Goal: Task Accomplishment & Management: Use online tool/utility

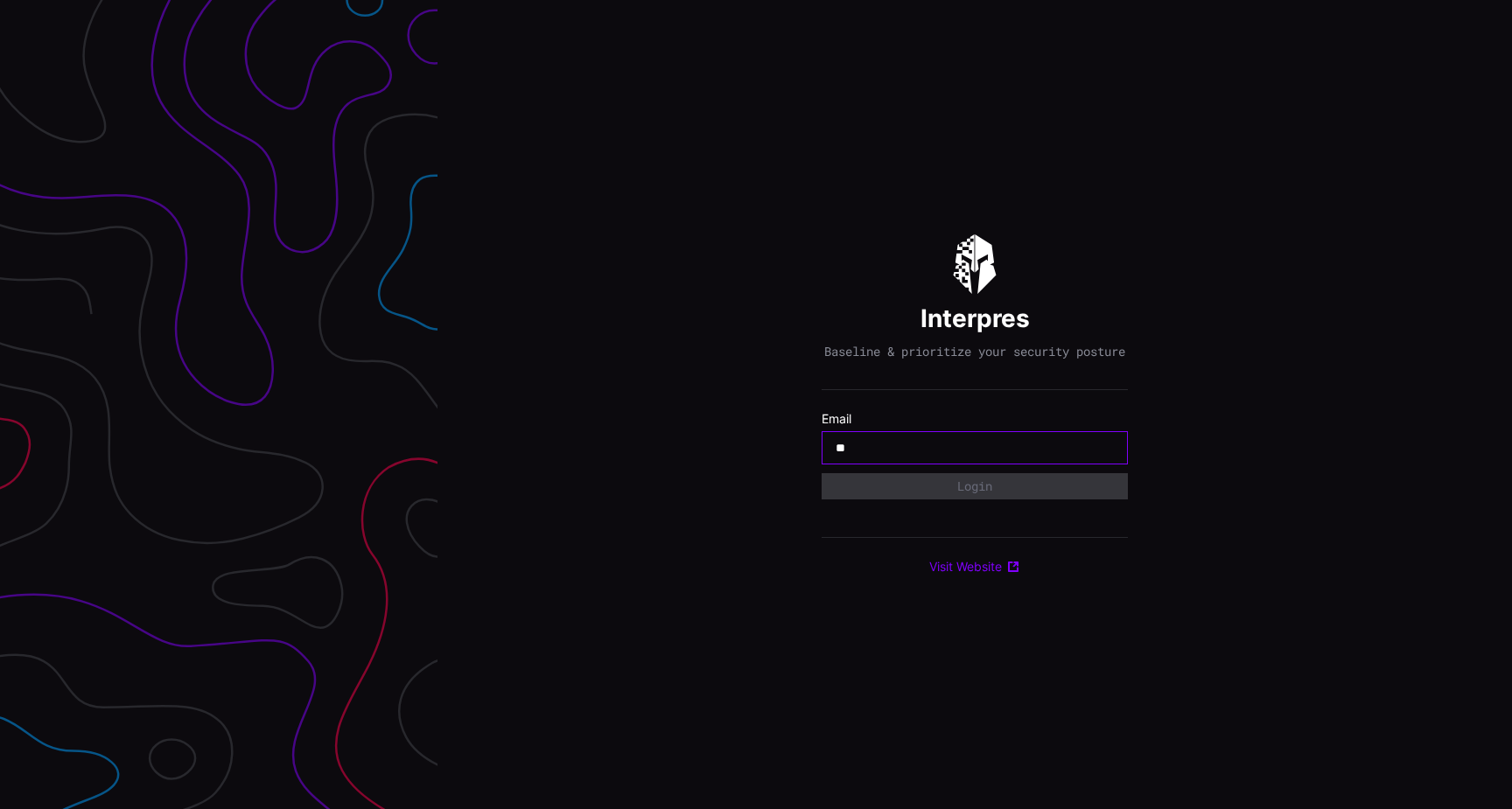
type input "*"
type input "**********"
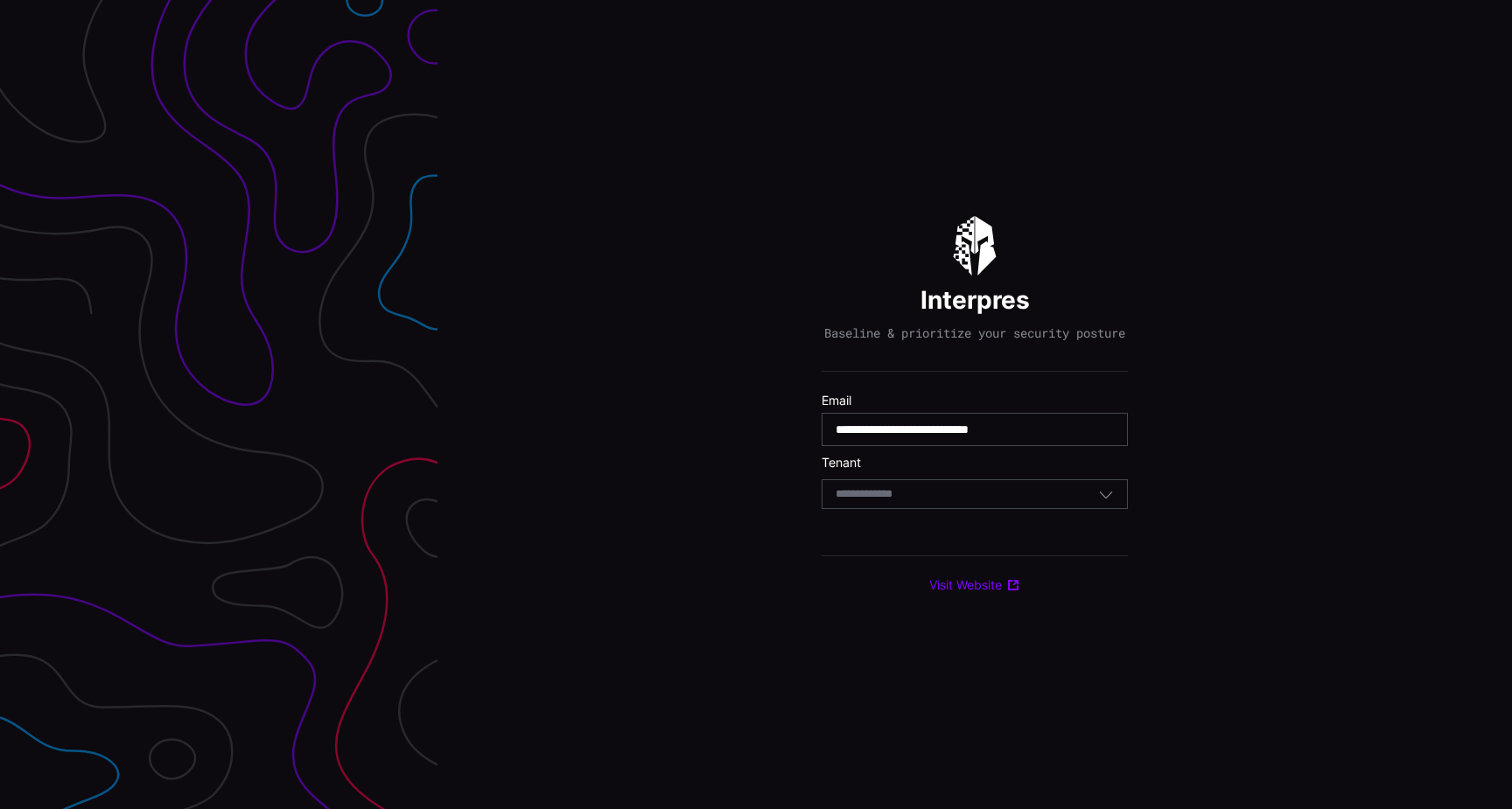
click at [965, 502] on div "Select Tenant" at bounding box center [966, 494] width 262 height 16
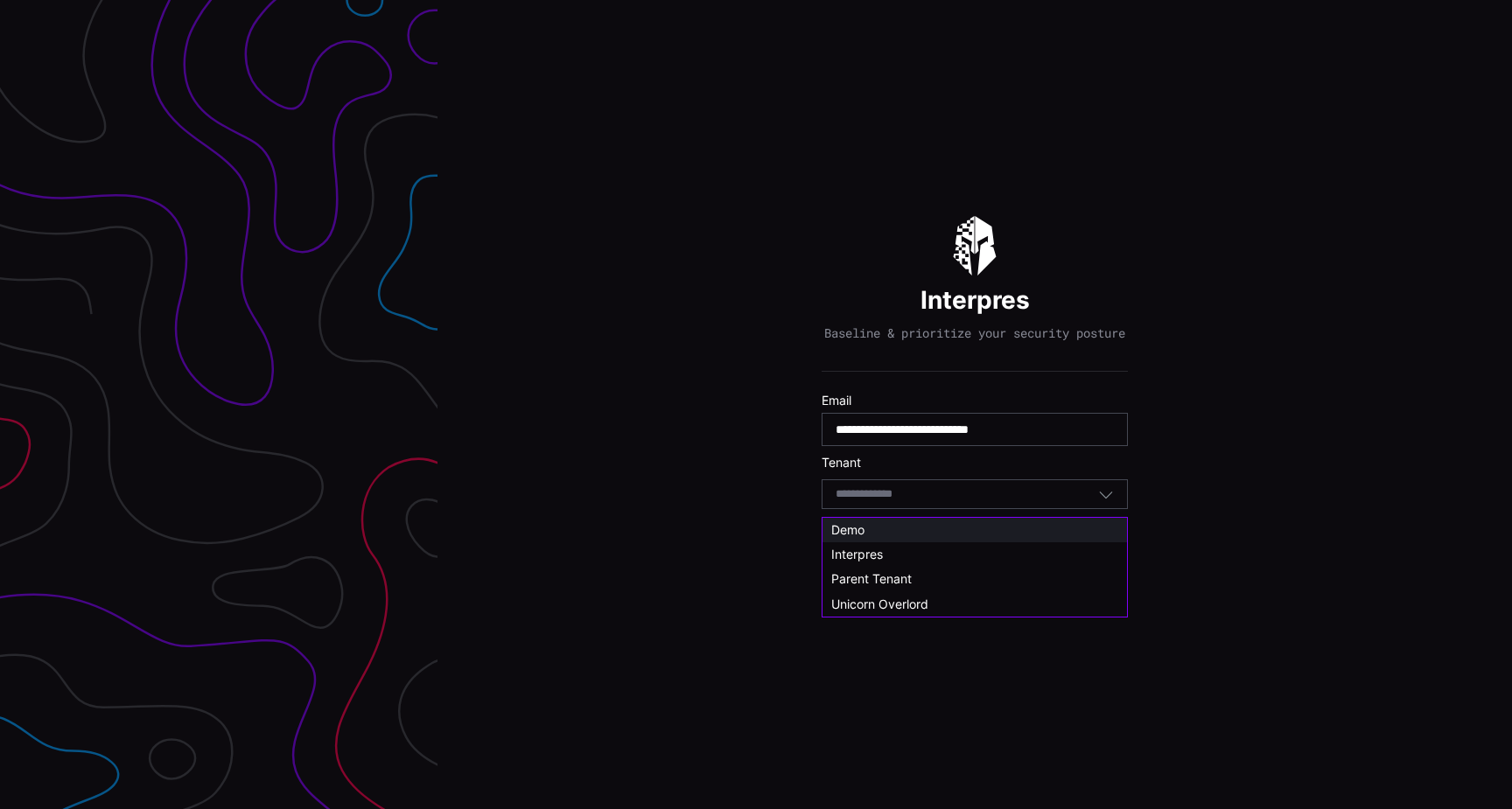
click at [958, 527] on div "Demo" at bounding box center [975, 530] width 287 height 16
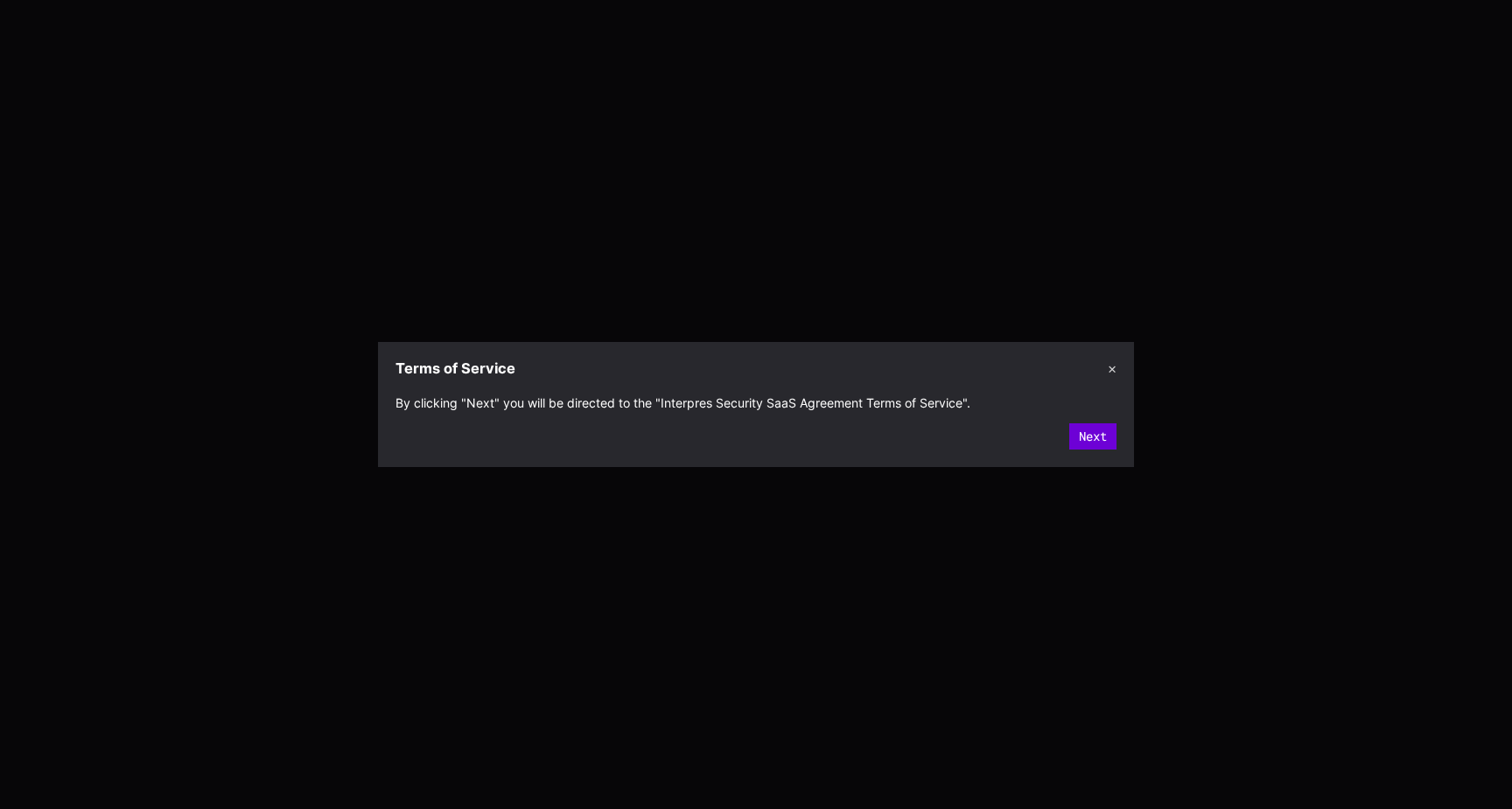
click at [1091, 440] on button "Next" at bounding box center [1092, 436] width 47 height 27
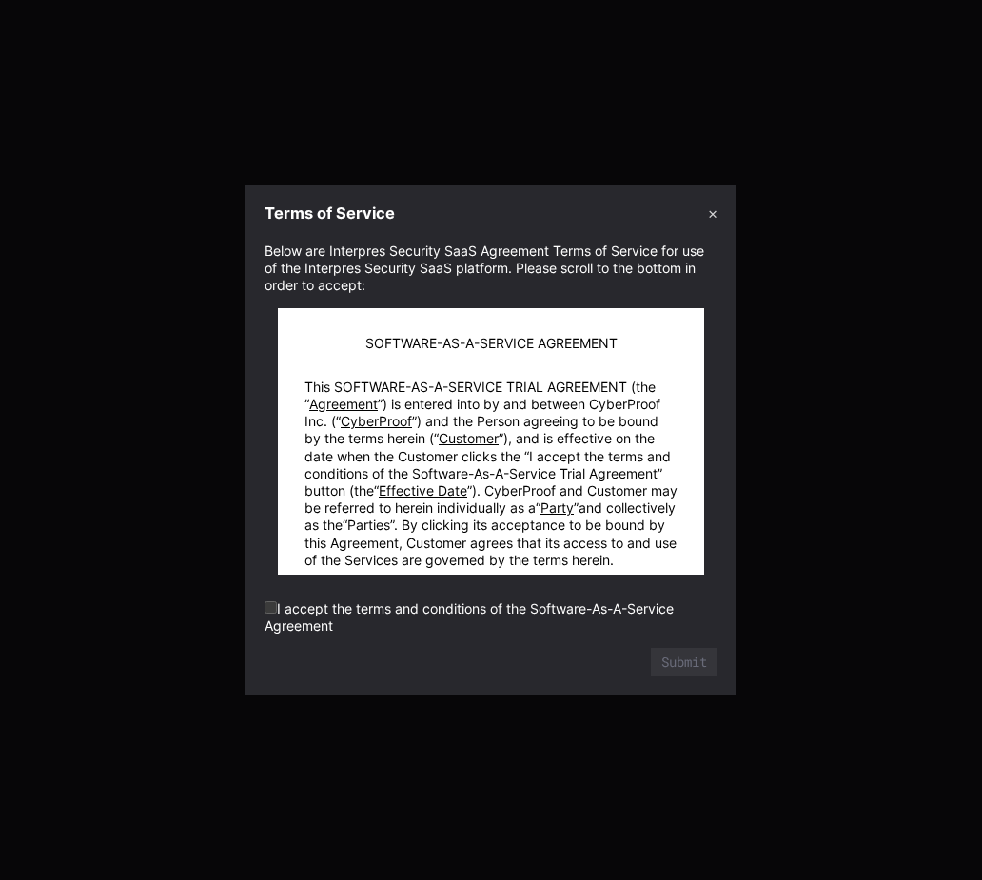
click at [327, 605] on label "I accept the terms and conditions of the Software-As-A-Service Agreement" at bounding box center [468, 616] width 409 height 33
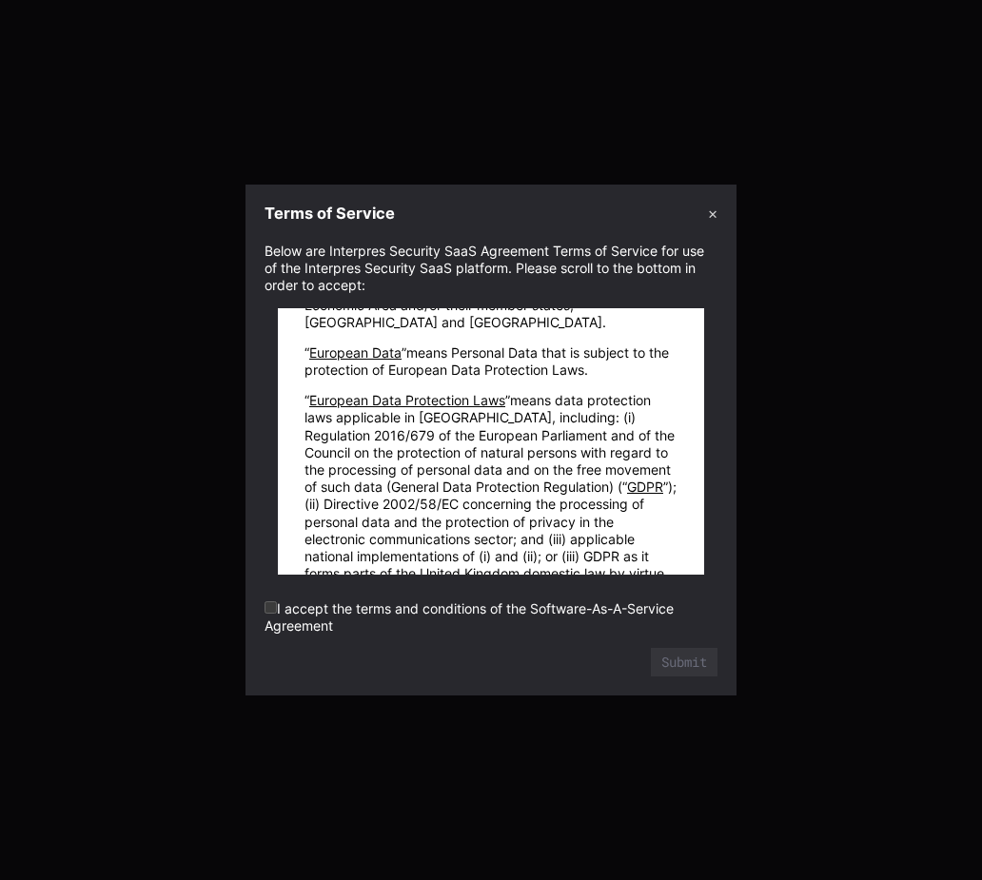
scroll to position [48711, 0]
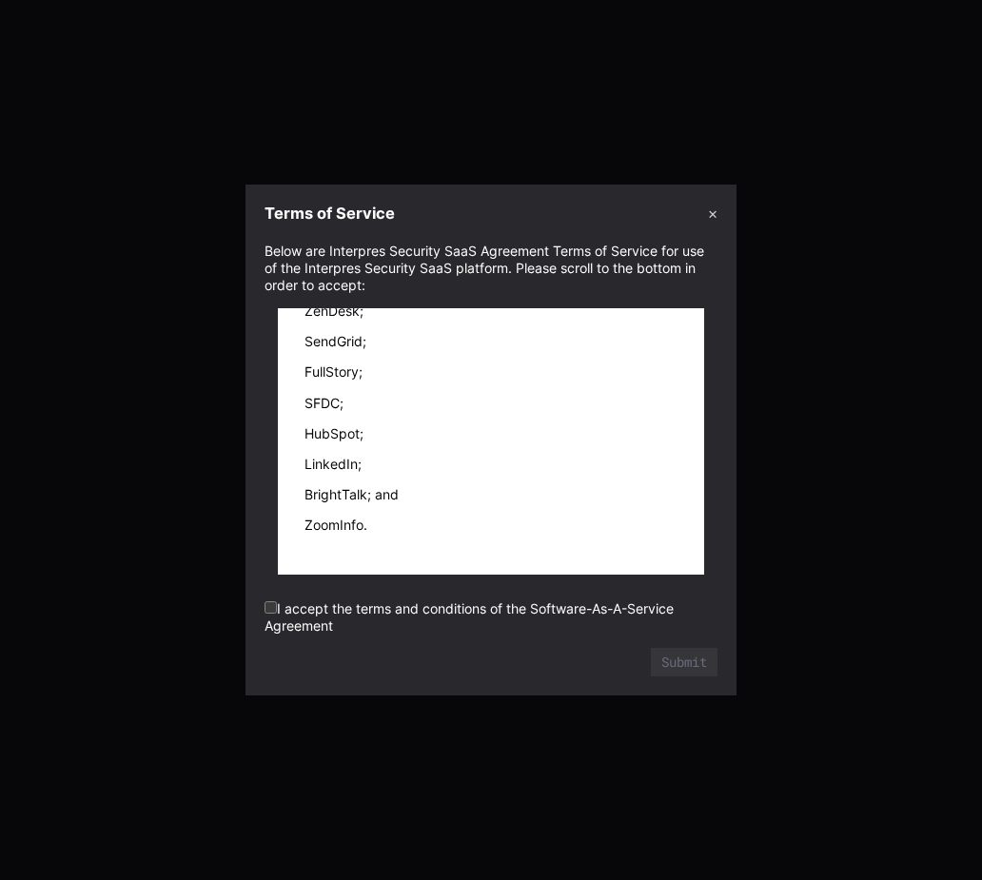
click at [437, 604] on label "I accept the terms and conditions of the Software-As-A-Service Agreement" at bounding box center [468, 616] width 409 height 33
click at [705, 661] on button "Submit" at bounding box center [684, 662] width 67 height 29
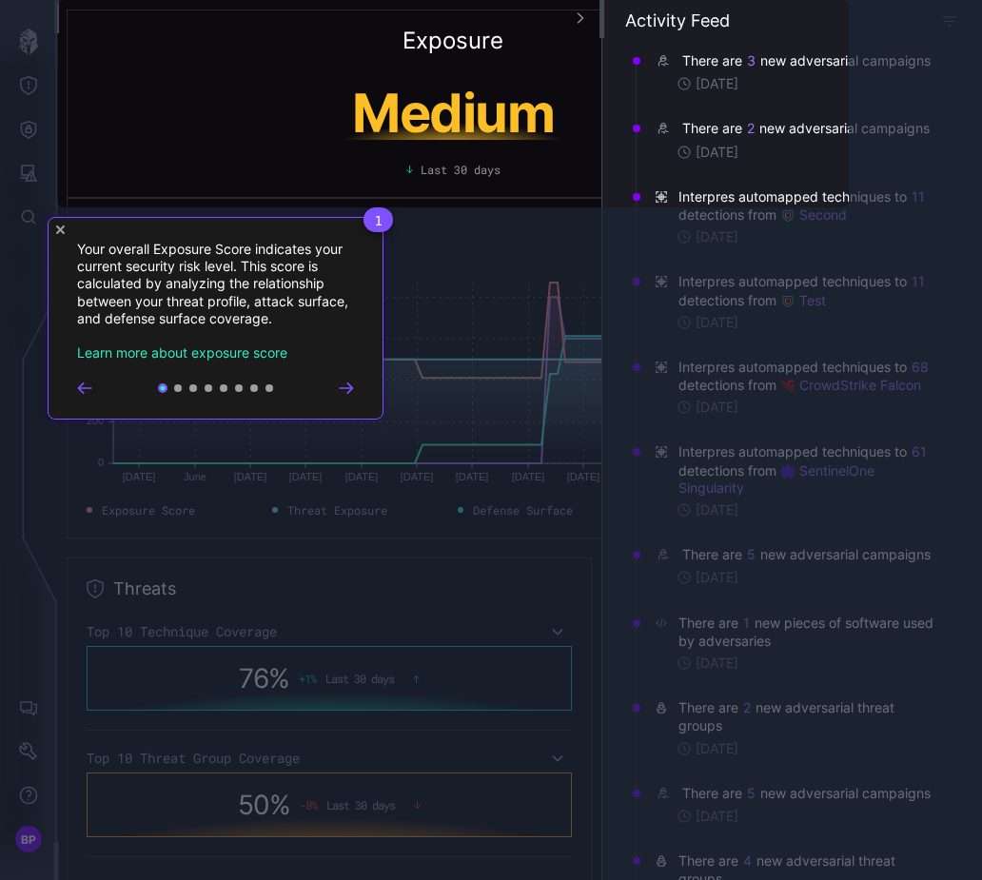
click at [62, 228] on icon "Close Tour" at bounding box center [60, 229] width 9 height 9
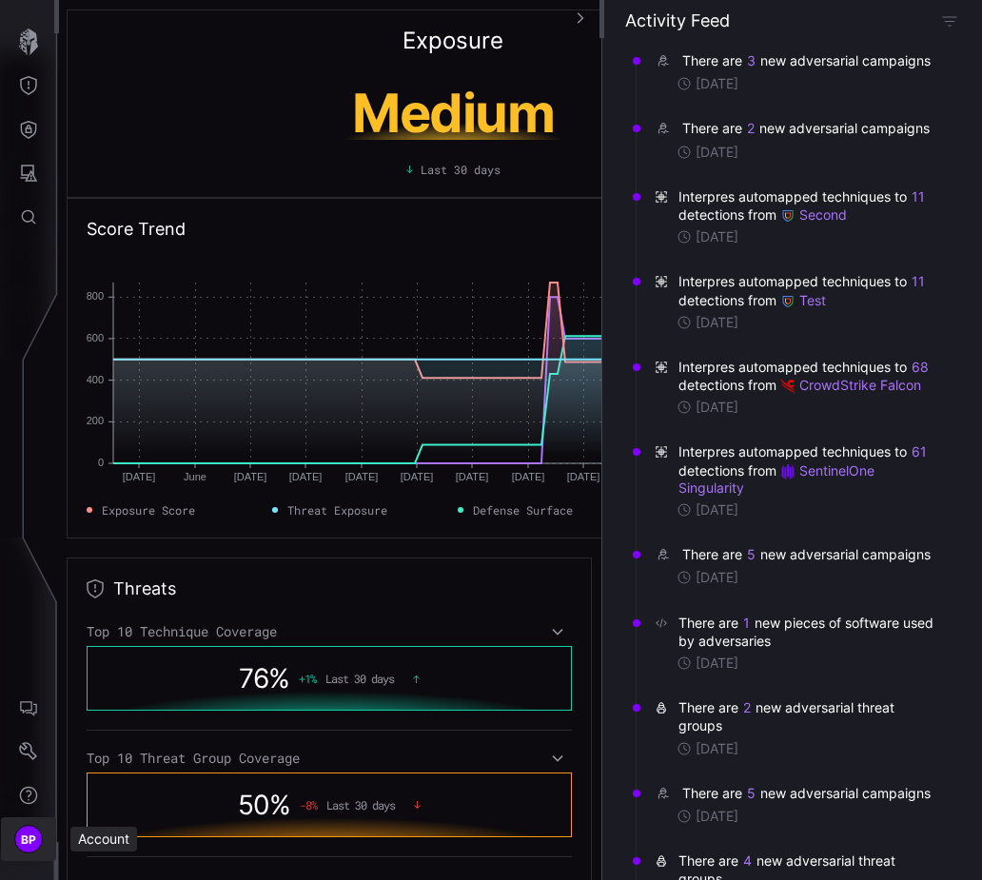
click at [34, 839] on span "BP" at bounding box center [29, 839] width 16 height 20
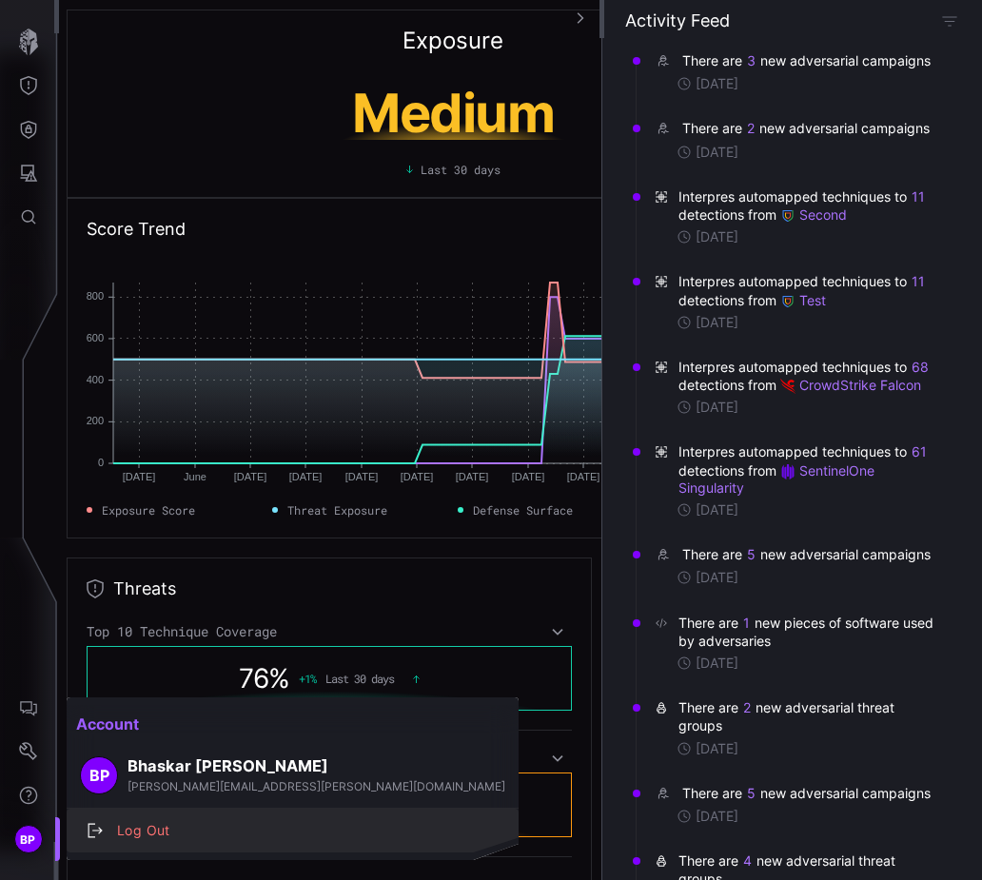
click at [150, 825] on div "Log Out" at bounding box center [302, 831] width 390 height 24
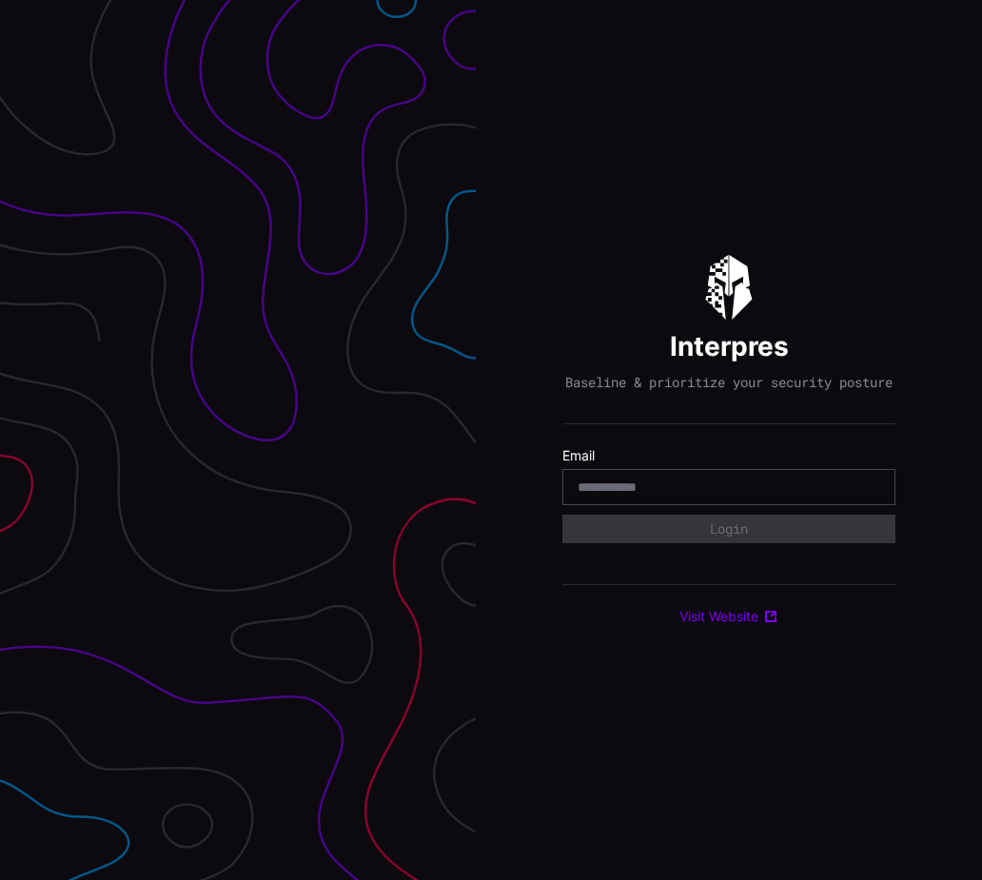
click at [638, 491] on input "email" at bounding box center [728, 486] width 302 height 17
type input "**********"
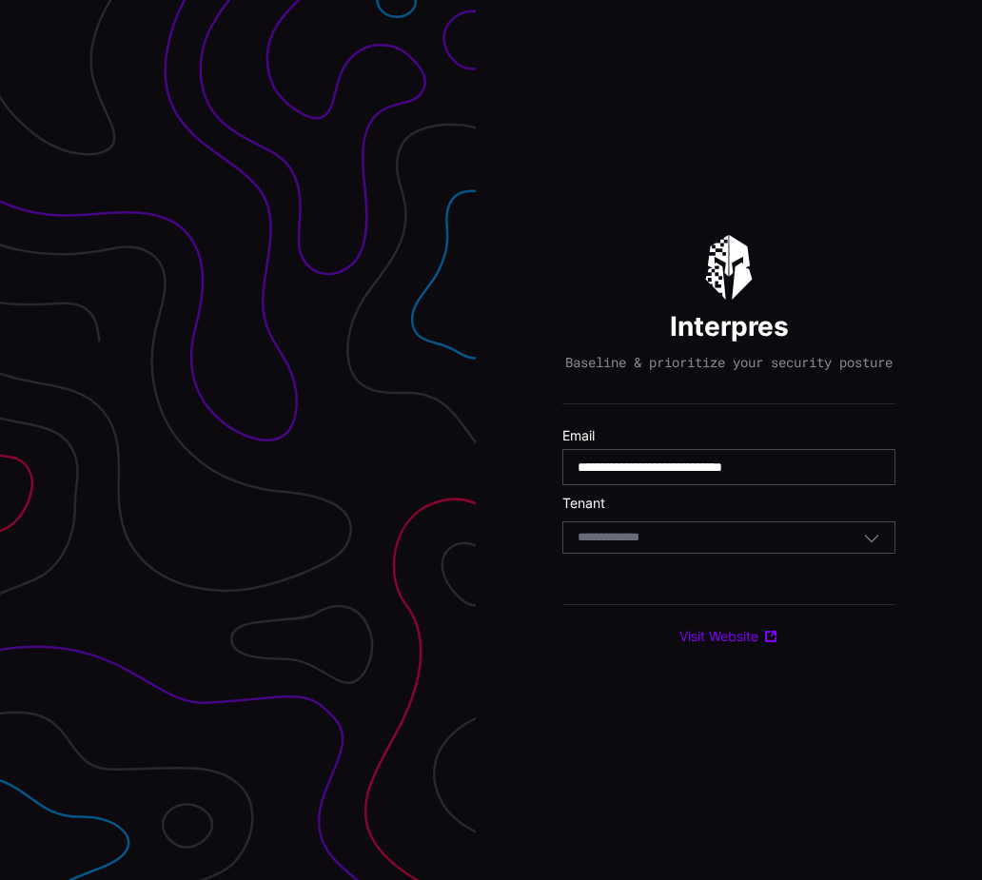
click at [653, 554] on div "Select Tenant" at bounding box center [728, 537] width 333 height 32
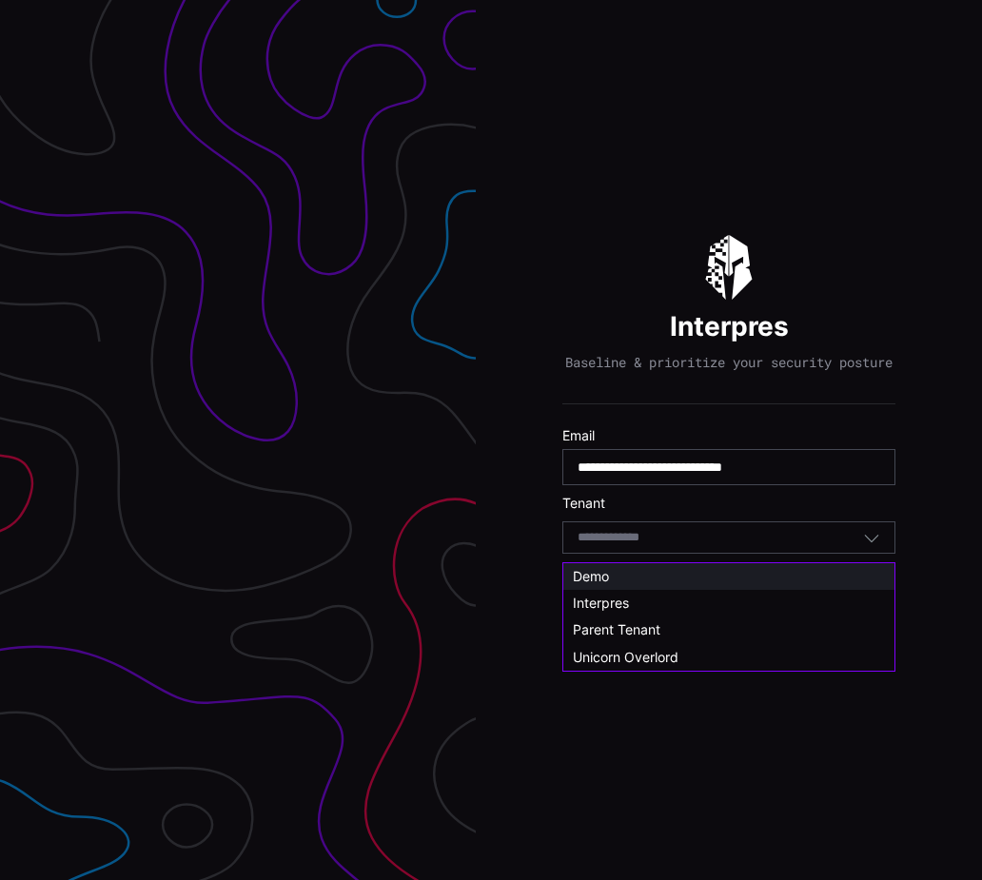
click at [635, 577] on div "Demo" at bounding box center [729, 576] width 312 height 17
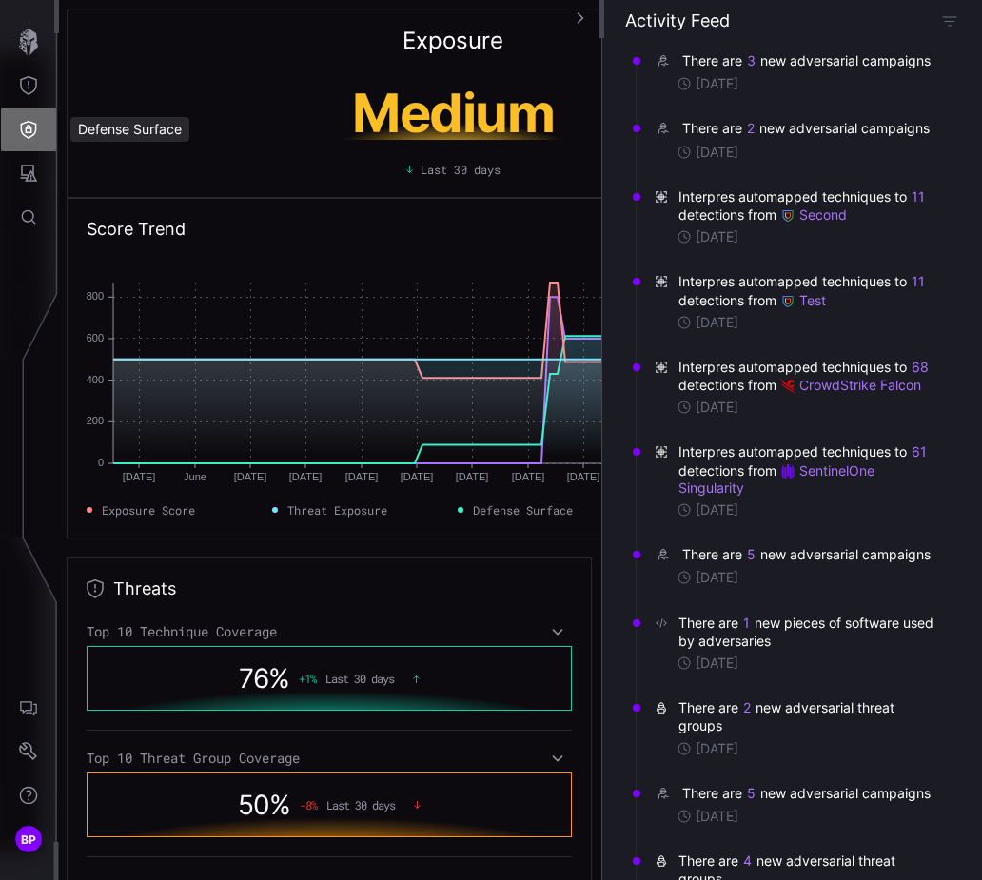
click at [27, 122] on icon "Defense Surface" at bounding box center [29, 130] width 16 height 18
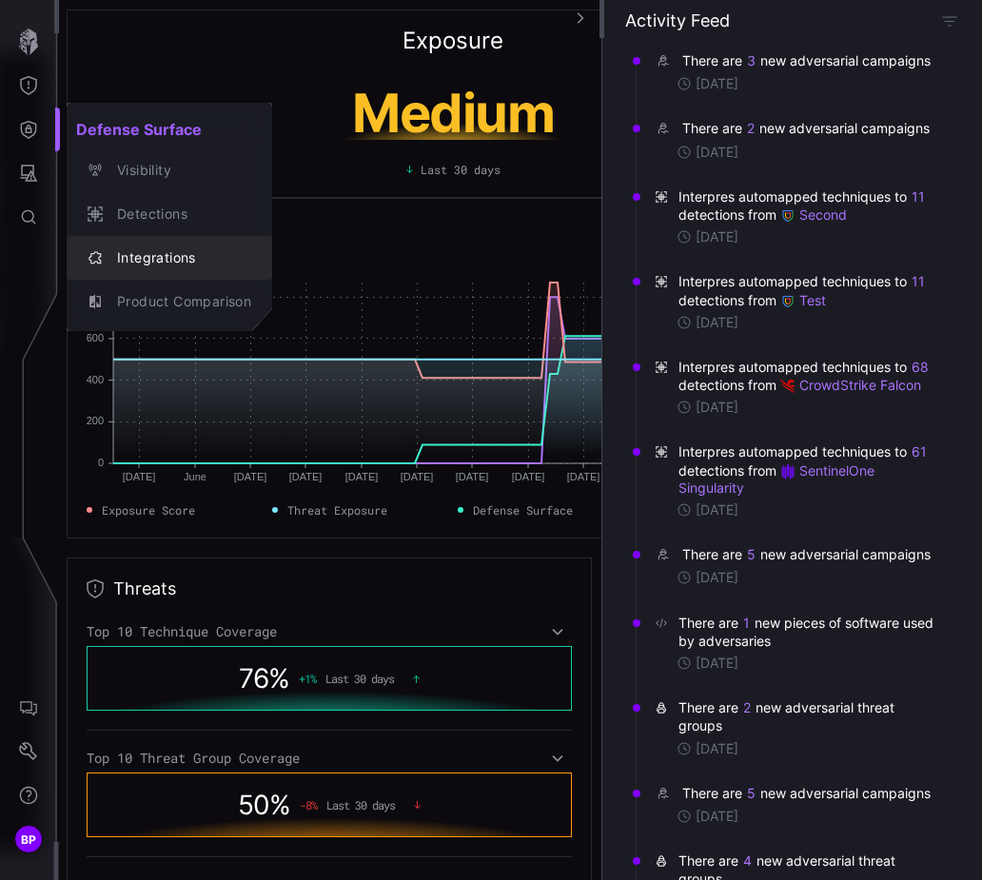
click at [129, 251] on div "Integrations" at bounding box center [179, 258] width 144 height 24
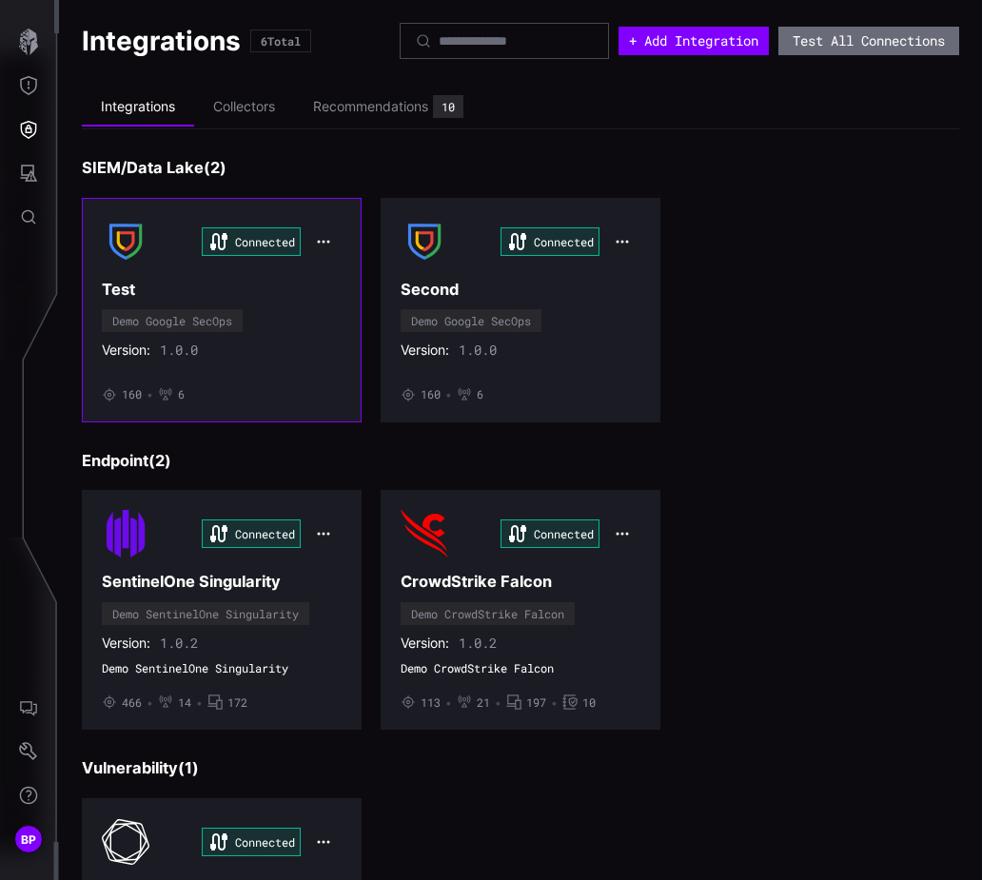
click at [310, 289] on h3 "Test" at bounding box center [222, 290] width 240 height 20
